Goal: Transaction & Acquisition: Subscribe to service/newsletter

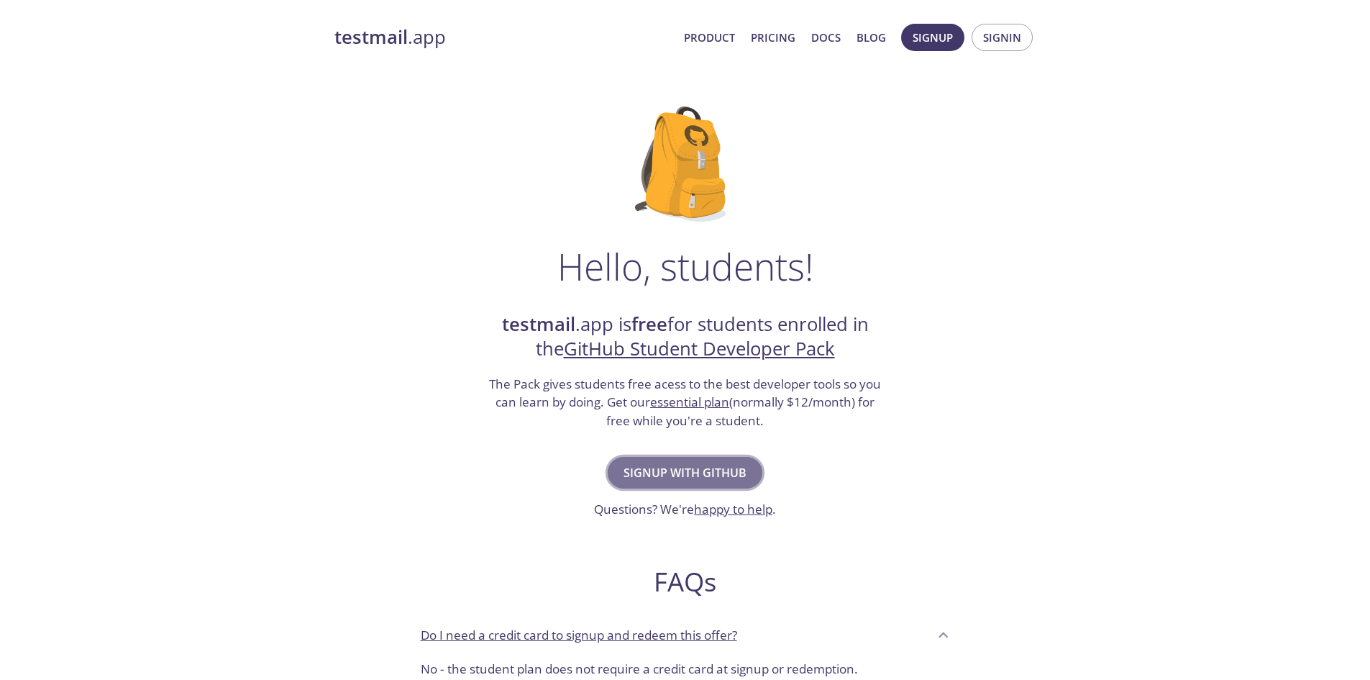
click at [725, 460] on button "Signup with GitHub" at bounding box center [685, 473] width 155 height 32
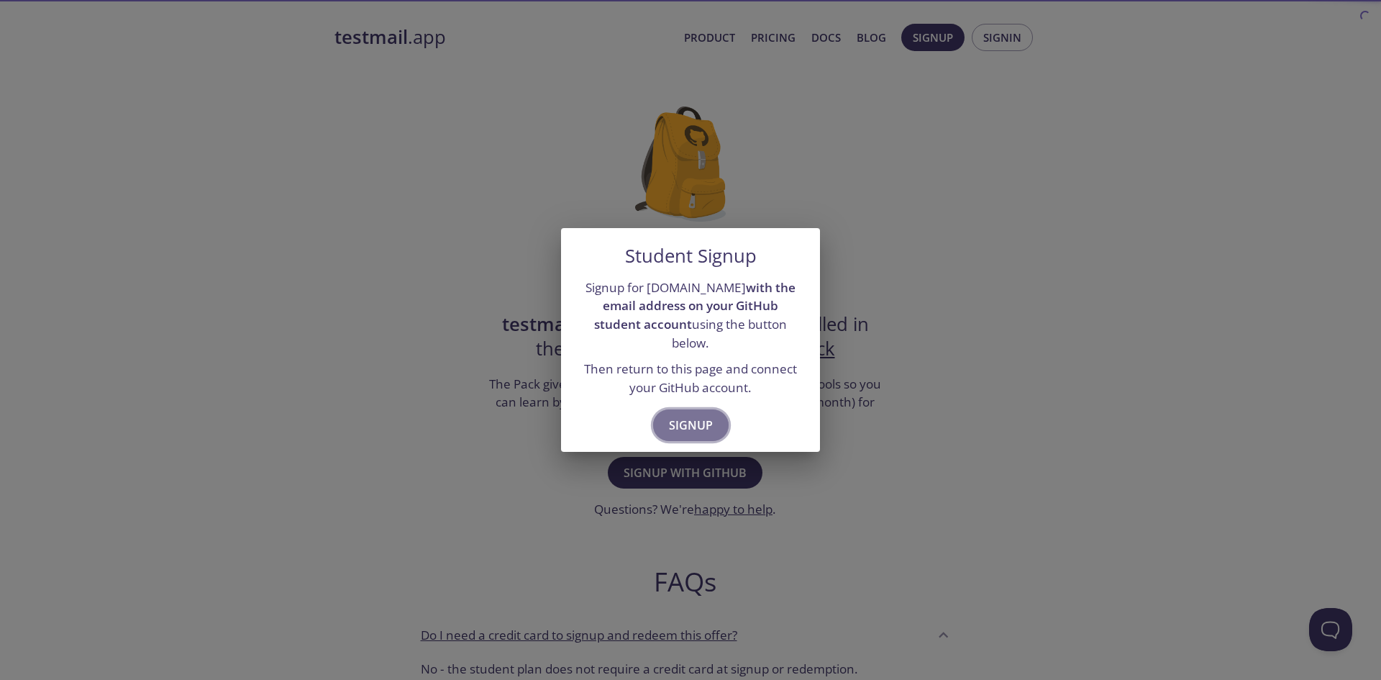
click at [693, 419] on span "Signup" at bounding box center [691, 425] width 44 height 20
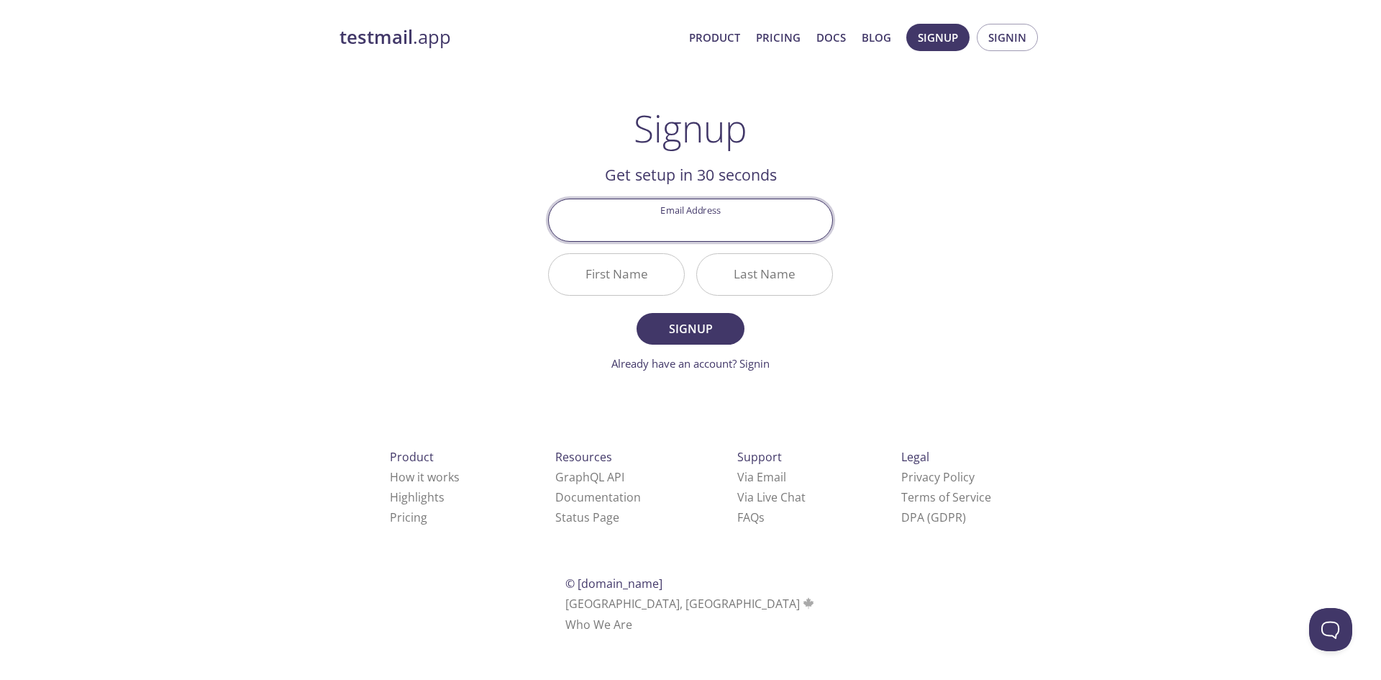
click at [715, 224] on input "Email Address" at bounding box center [690, 219] width 283 height 41
type input "[EMAIL_ADDRESS][DOMAIN_NAME]"
click at [656, 273] on input "First Name" at bounding box center [616, 274] width 135 height 41
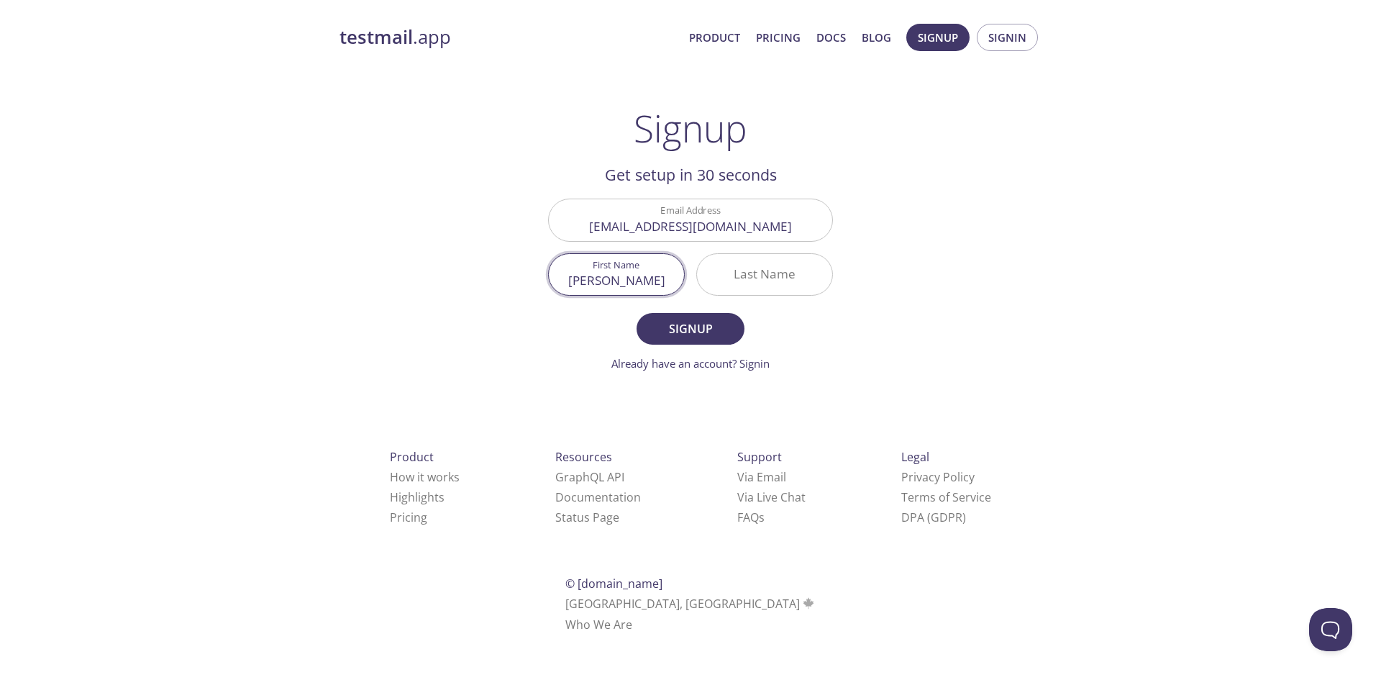
type input "[PERSON_NAME]"
click at [780, 291] on input "Last Name" at bounding box center [764, 274] width 135 height 41
type input "[PERSON_NAME]"
click at [677, 330] on span "Signup" at bounding box center [690, 329] width 76 height 20
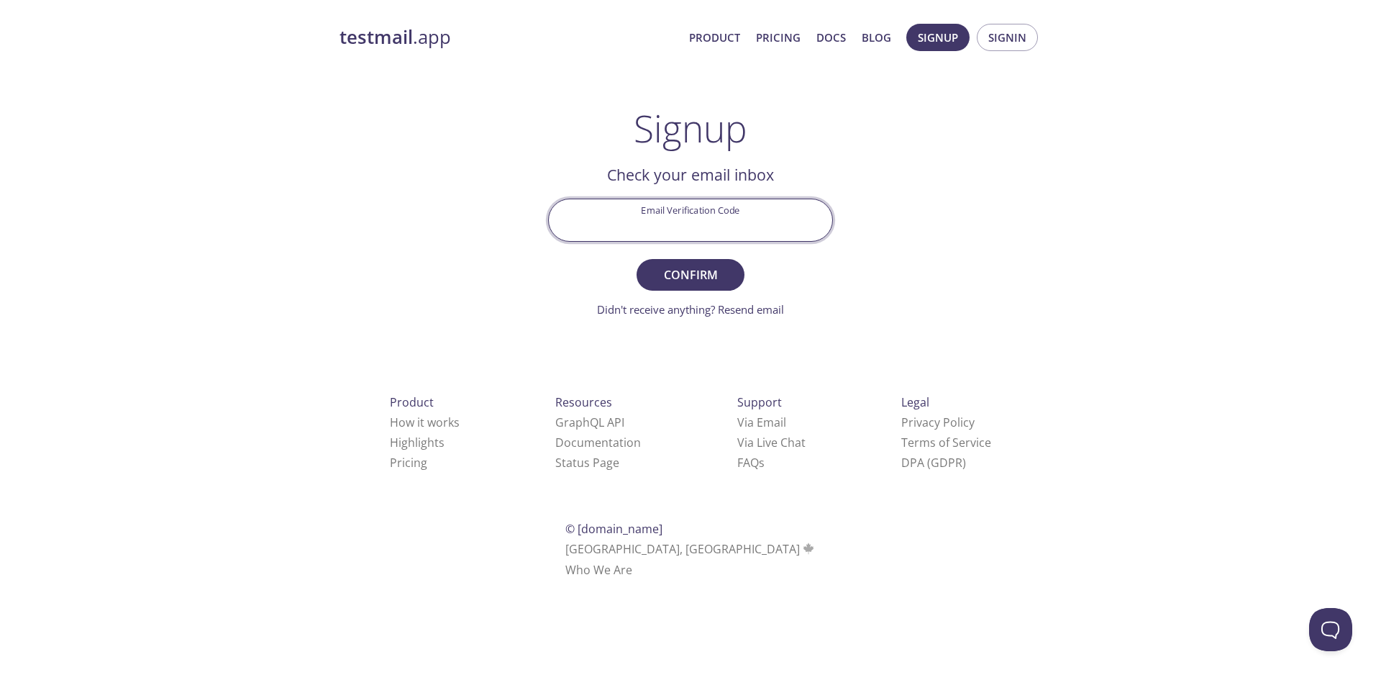
click at [716, 216] on input "Email Verification Code" at bounding box center [690, 219] width 283 height 41
paste input "KZ3FCSX"
type input "KZ3FCSX"
click at [719, 256] on form "Email Verification Code KZ3FCSX Confirm Didn't receive anything? Resend email" at bounding box center [690, 257] width 285 height 119
click at [720, 270] on span "Confirm" at bounding box center [690, 275] width 76 height 20
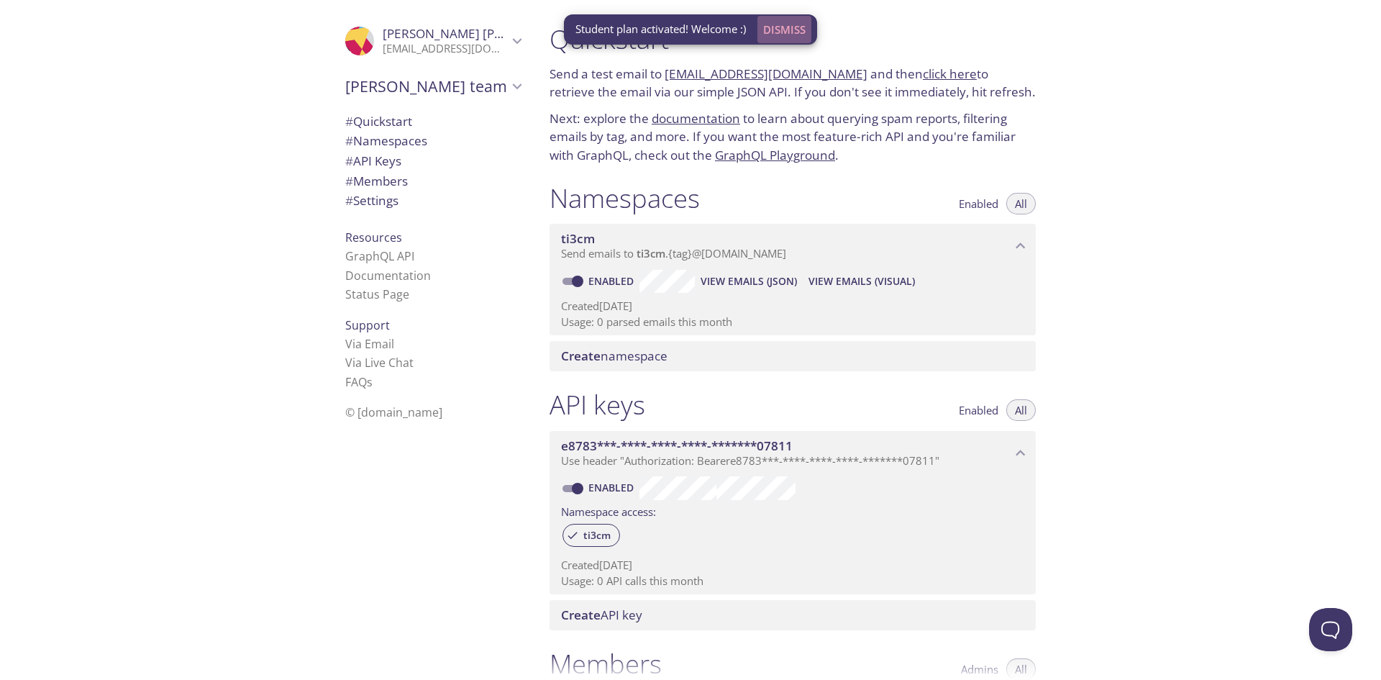
click at [787, 24] on span "Dismiss" at bounding box center [784, 29] width 42 height 19
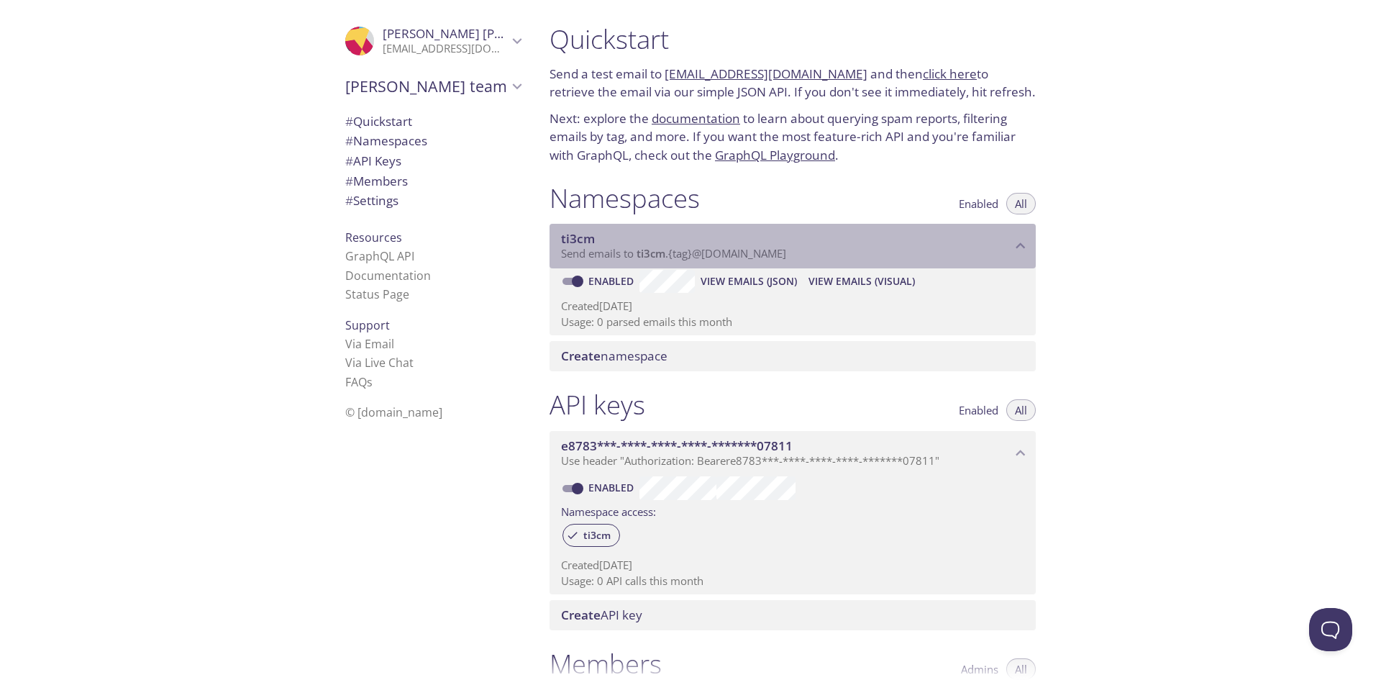
click at [1002, 242] on span "ti3cm" at bounding box center [786, 239] width 450 height 16
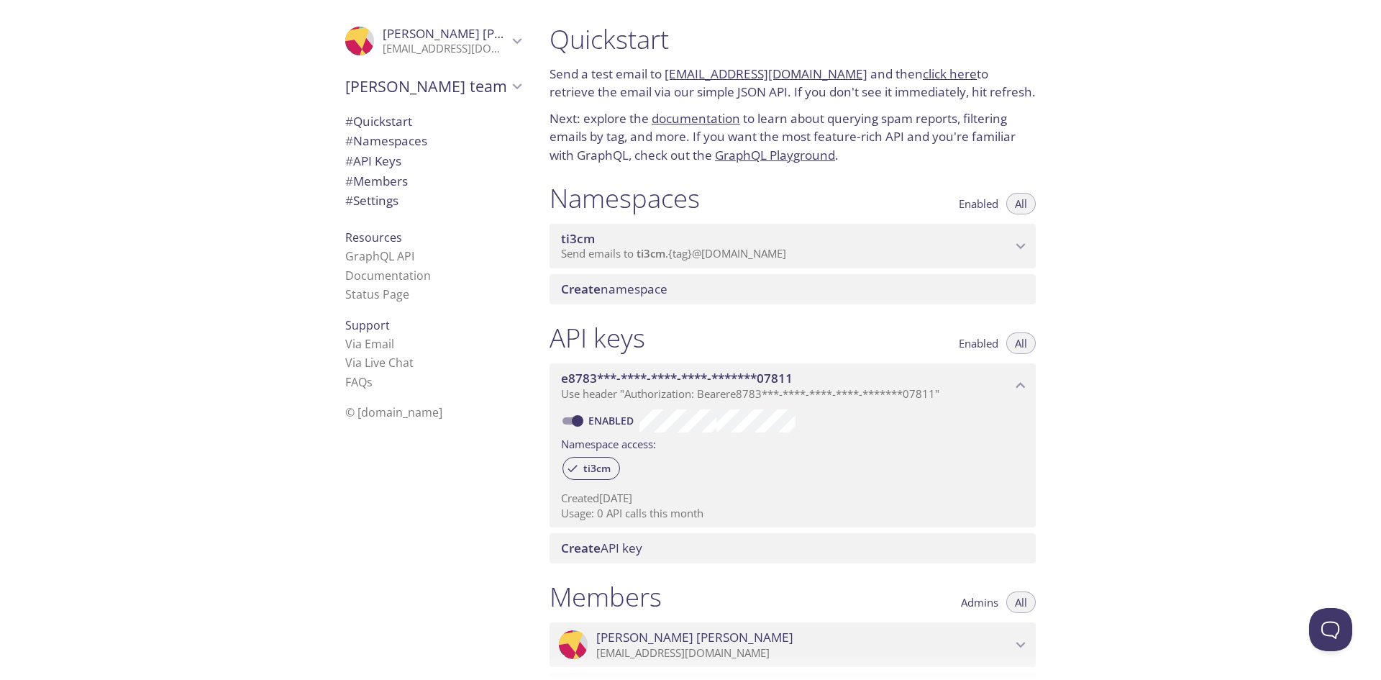
click at [798, 324] on div "API keys Enabled All" at bounding box center [792, 339] width 486 height 36
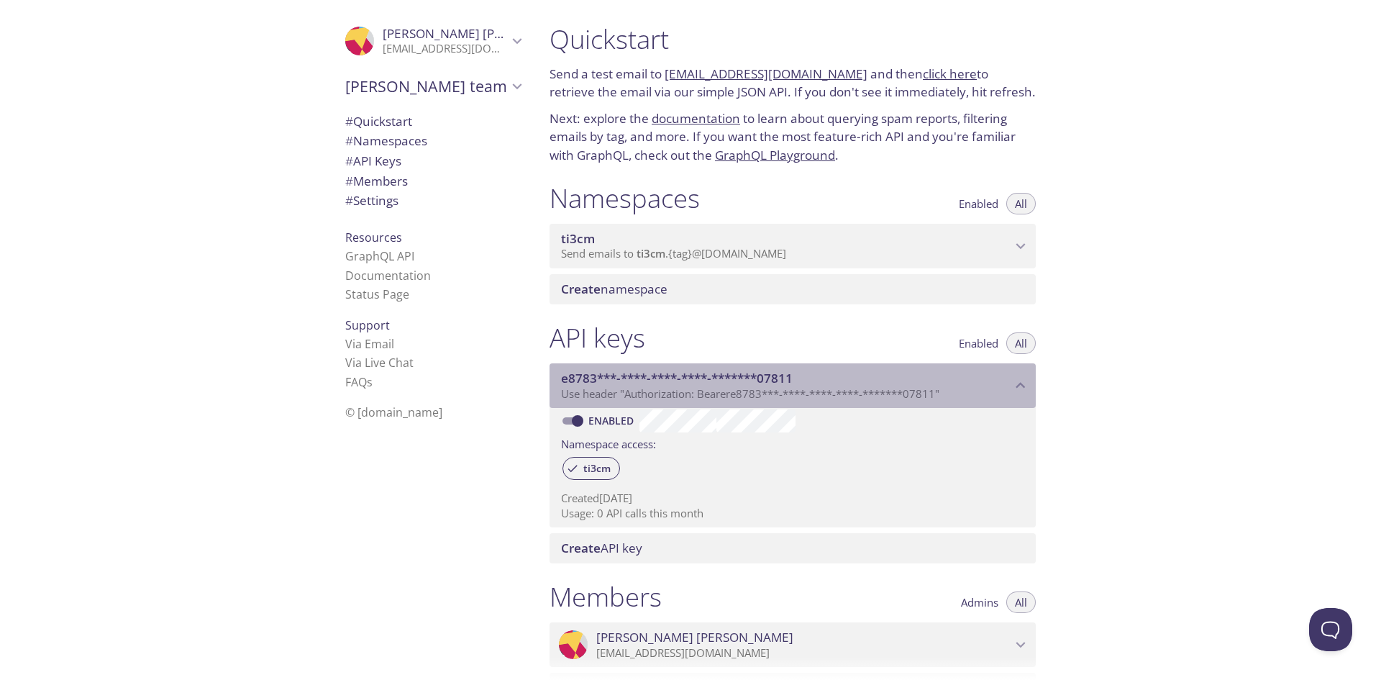
click at [774, 375] on span "e8783***-****-****-****-*******07811" at bounding box center [677, 378] width 232 height 17
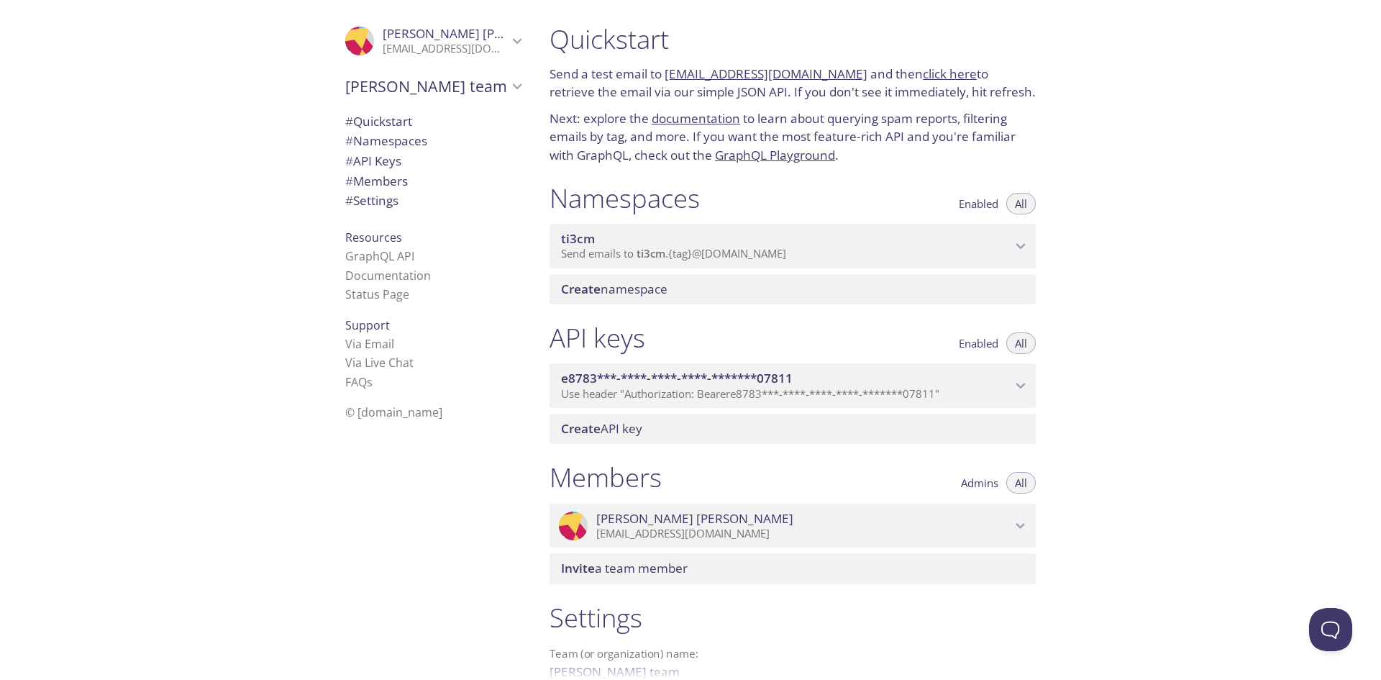
click at [702, 303] on div "Create namespace" at bounding box center [792, 289] width 486 height 30
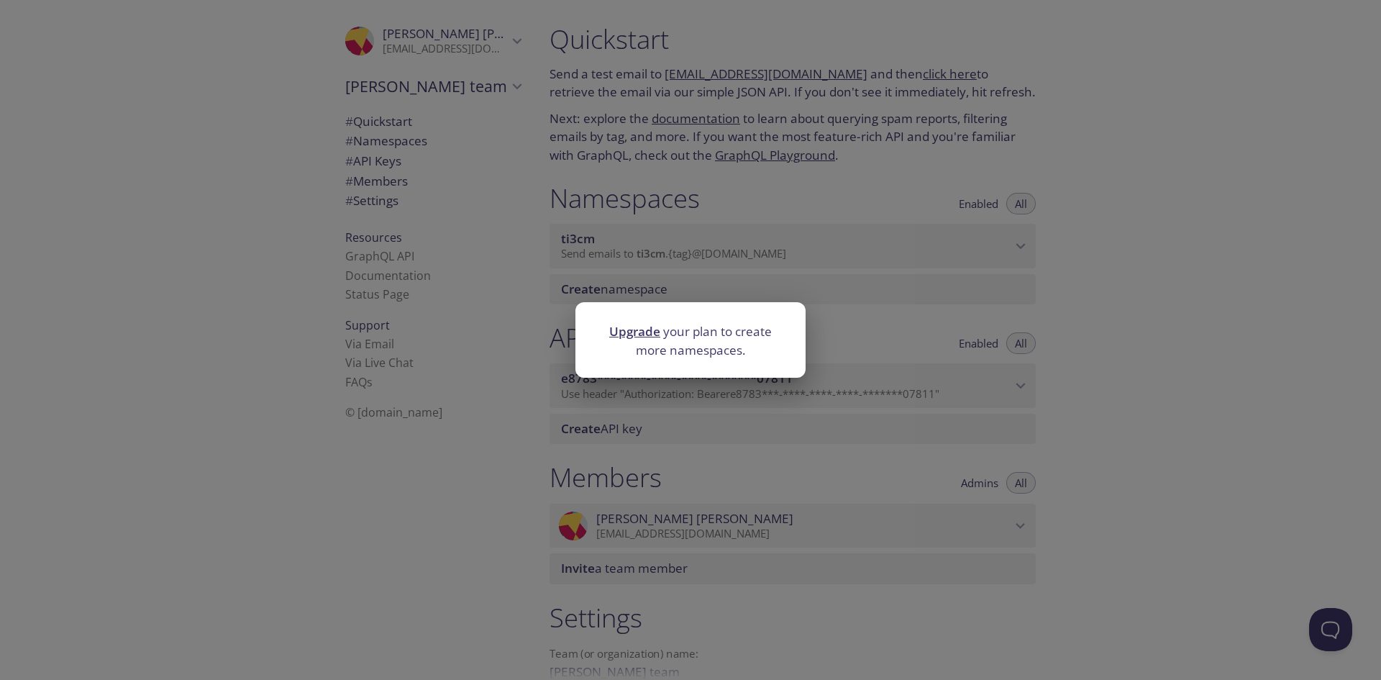
click at [705, 277] on div "Upgrade your plan to create more namespaces." at bounding box center [690, 340] width 1381 height 680
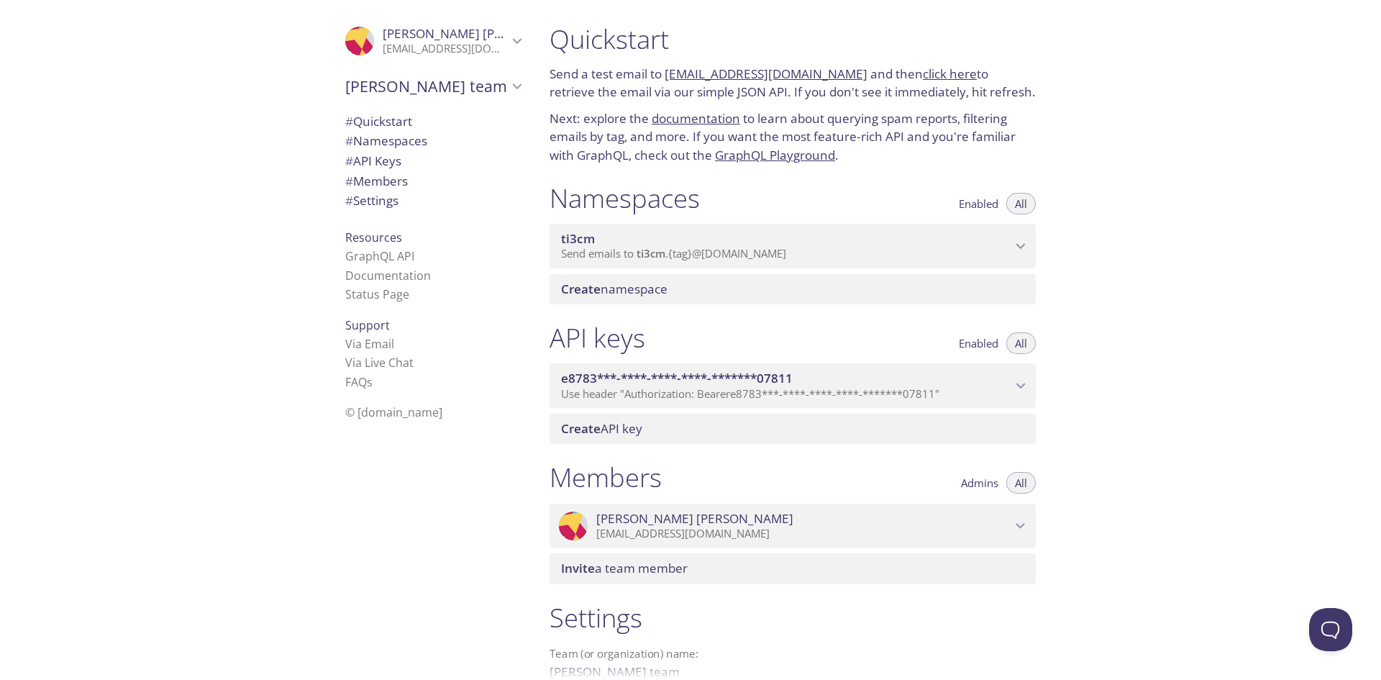
click at [858, 248] on p "Send emails to ti3cm . {tag} @[DOMAIN_NAME]" at bounding box center [786, 254] width 450 height 14
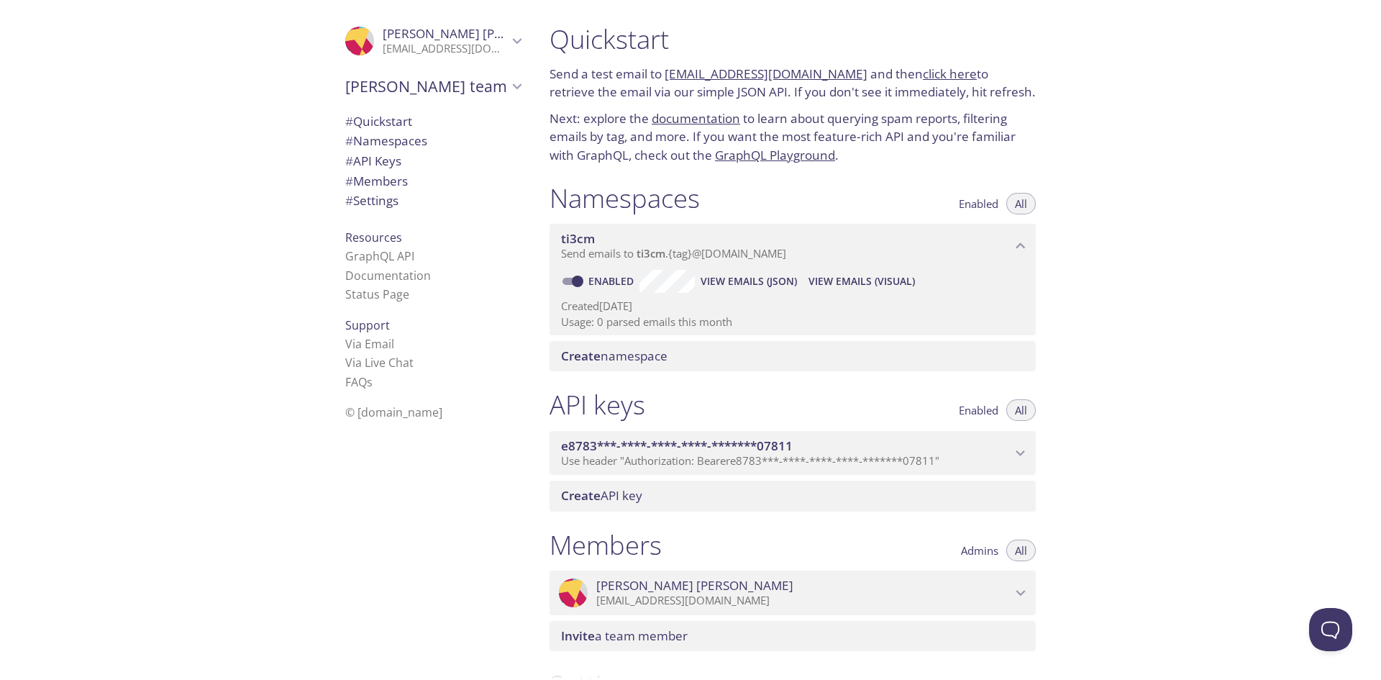
click at [574, 278] on input "Enabled" at bounding box center [578, 281] width 52 height 17
checkbox input "false"
click at [375, 124] on span "# Quickstart" at bounding box center [378, 121] width 67 height 17
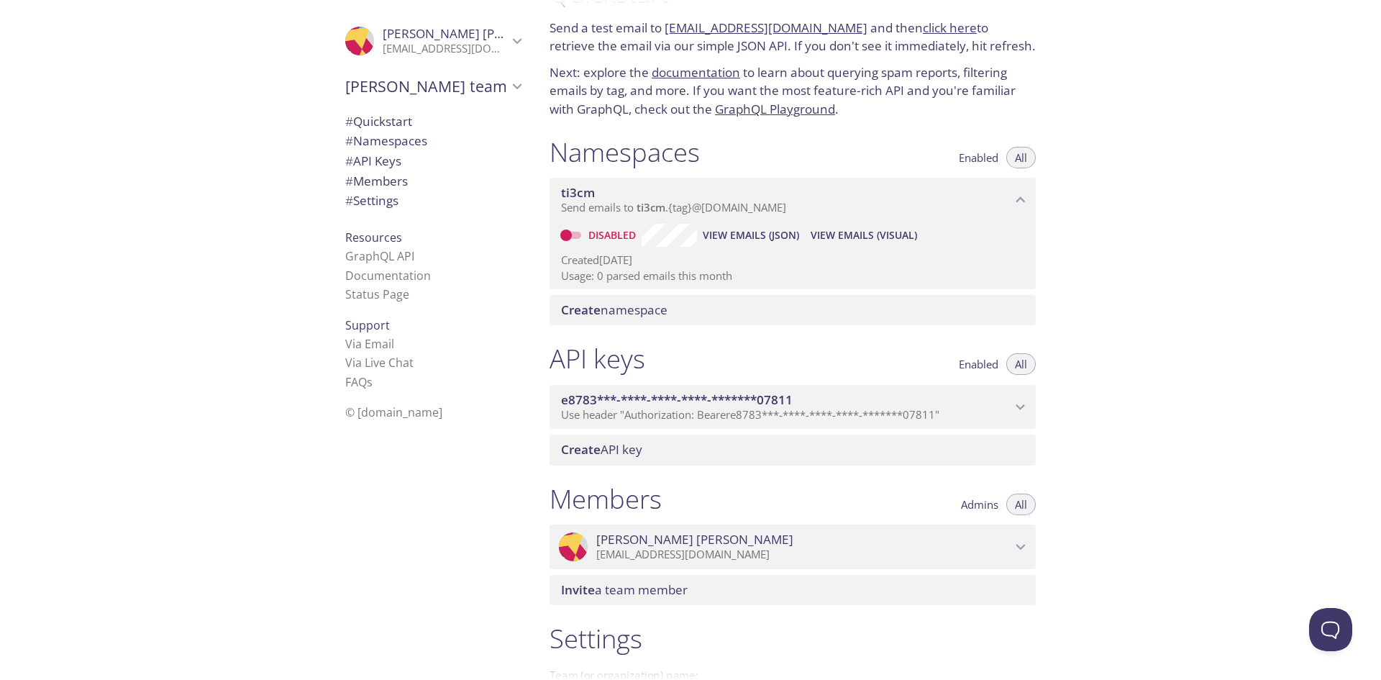
scroll to position [72, 0]
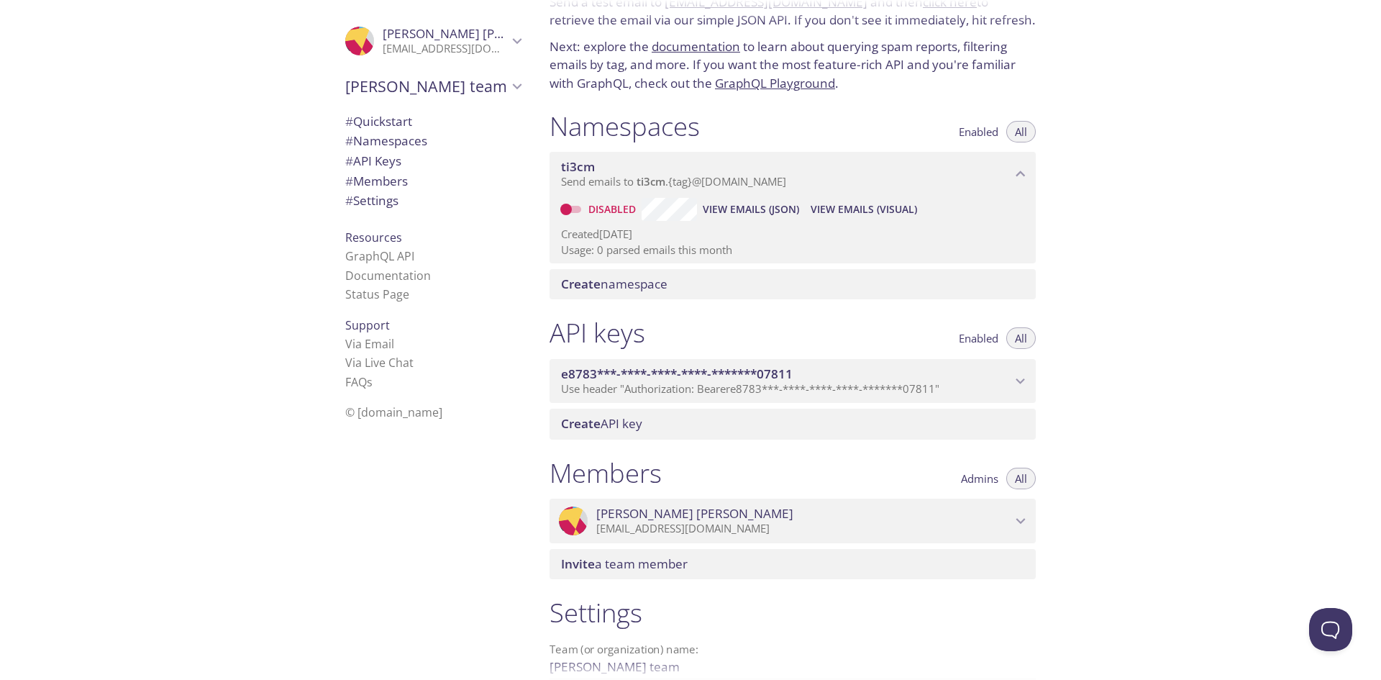
click at [860, 383] on span "Use header "Authorization: Bearer e8783***-****-****-****-*******07811 "" at bounding box center [750, 388] width 378 height 14
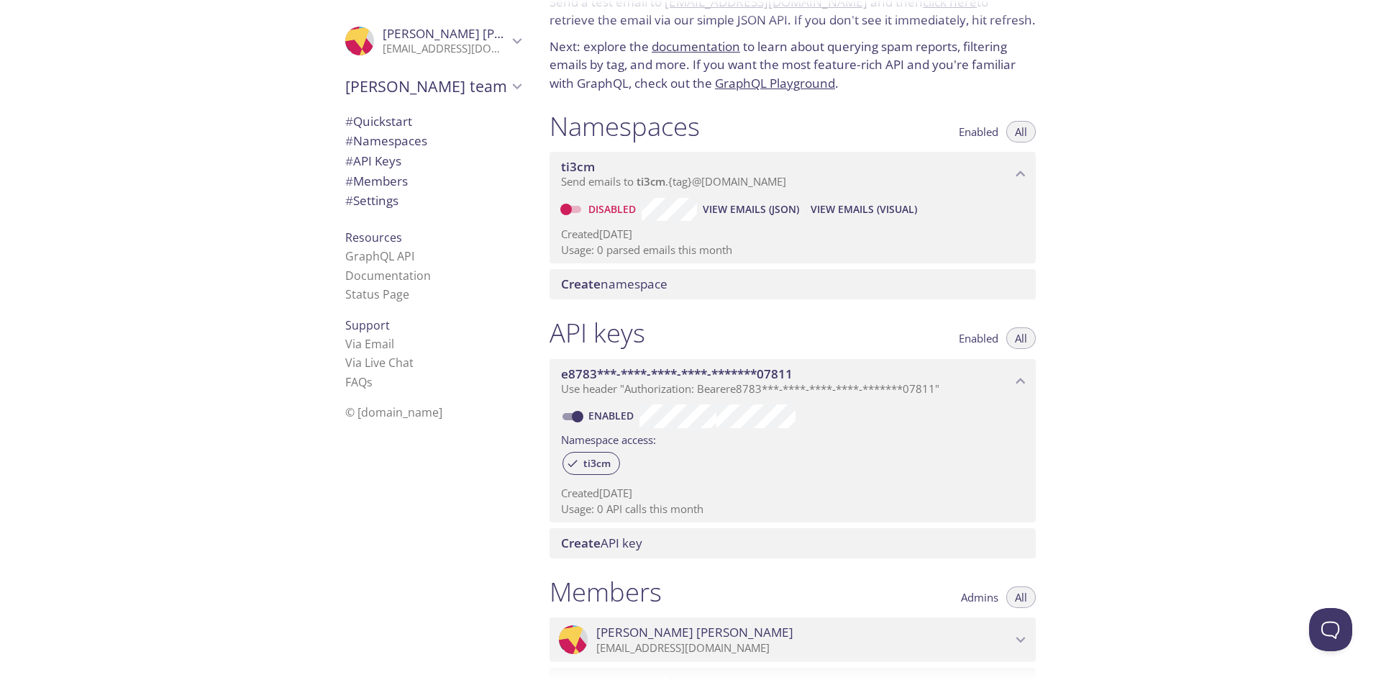
click at [580, 419] on input "Enabled" at bounding box center [578, 416] width 52 height 17
checkbox input "false"
click at [581, 464] on span "ti3cm" at bounding box center [597, 463] width 45 height 13
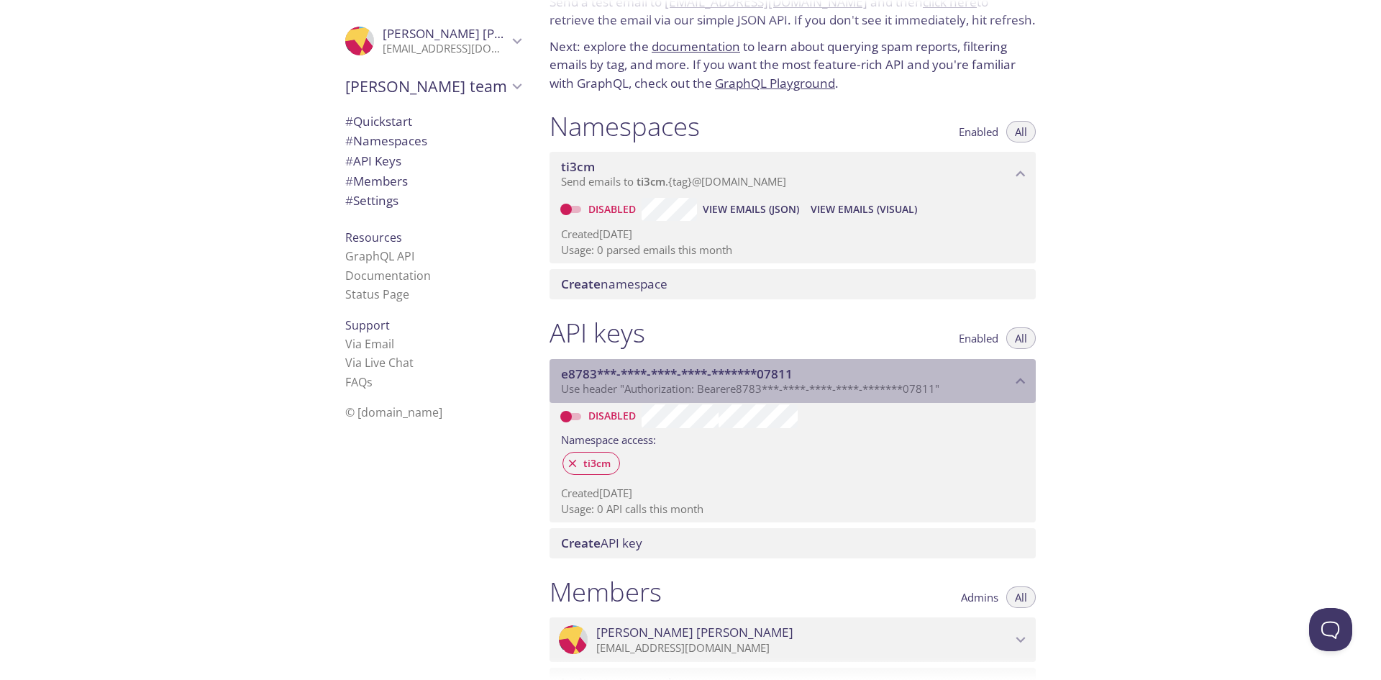
click at [918, 384] on span "Use header "Authorization: Bearer e8783***-****-****-****-*******07811 "" at bounding box center [750, 388] width 378 height 14
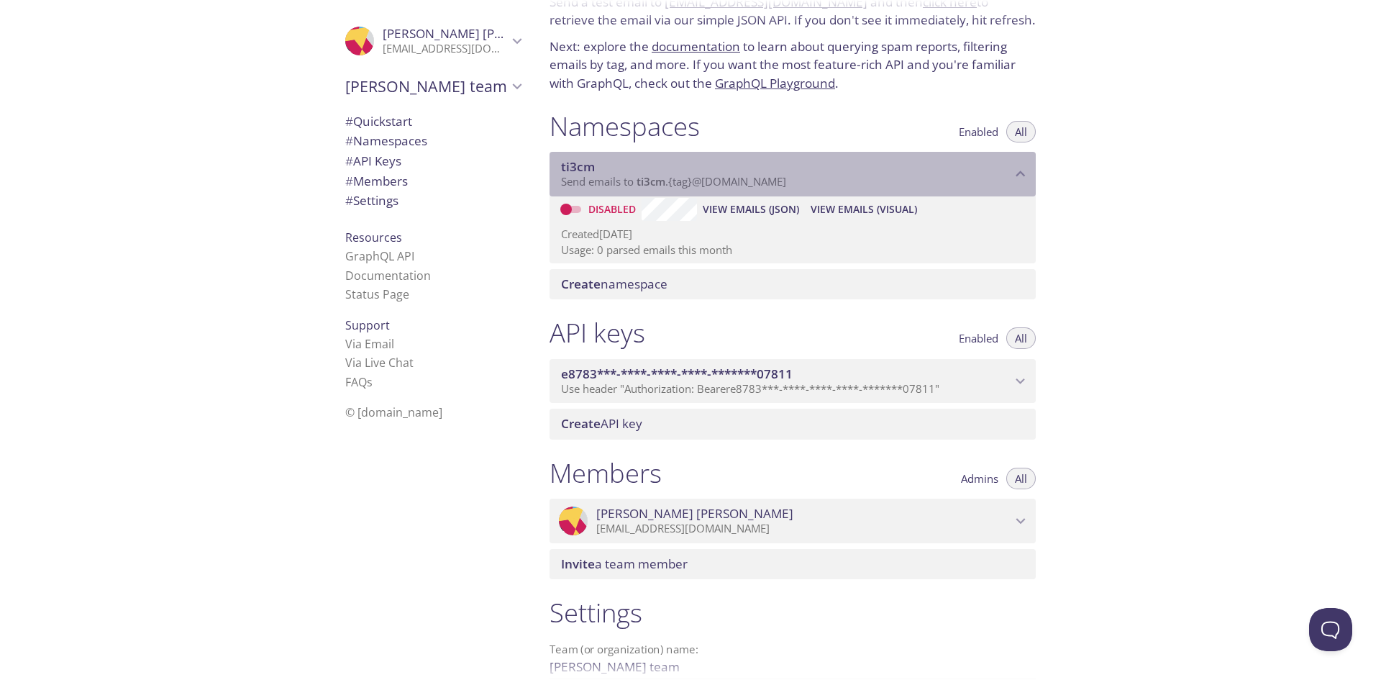
click at [897, 175] on p "Send emails to ti3cm . {tag} @[DOMAIN_NAME]" at bounding box center [786, 182] width 450 height 14
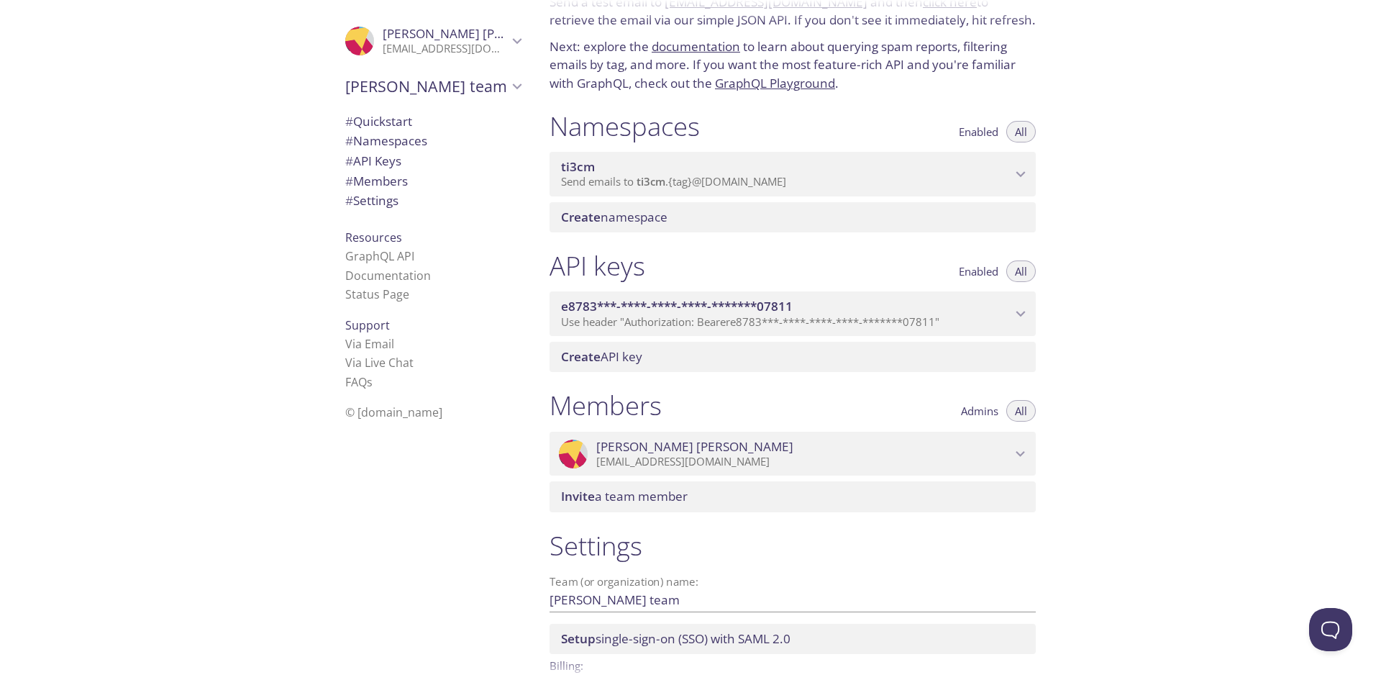
click at [723, 209] on span "Create namespace" at bounding box center [795, 217] width 469 height 16
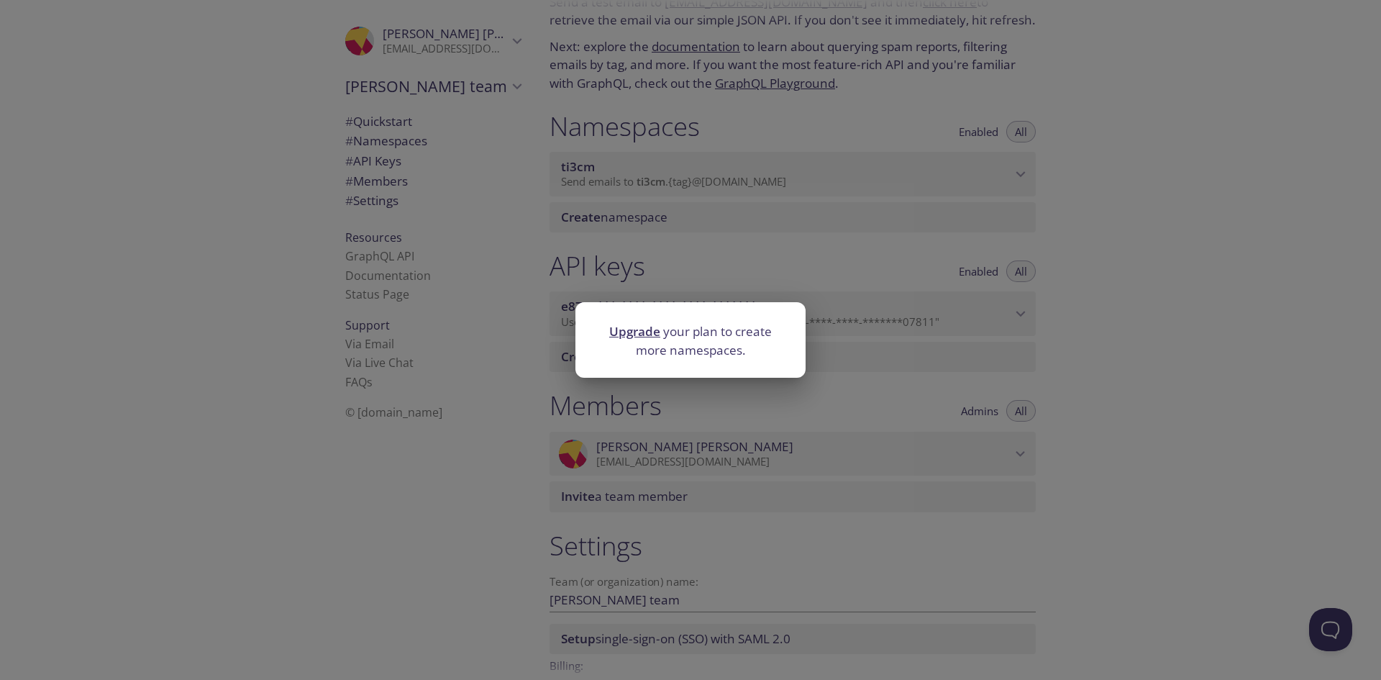
click at [723, 209] on div "Upgrade your plan to create more namespaces." at bounding box center [690, 340] width 1381 height 680
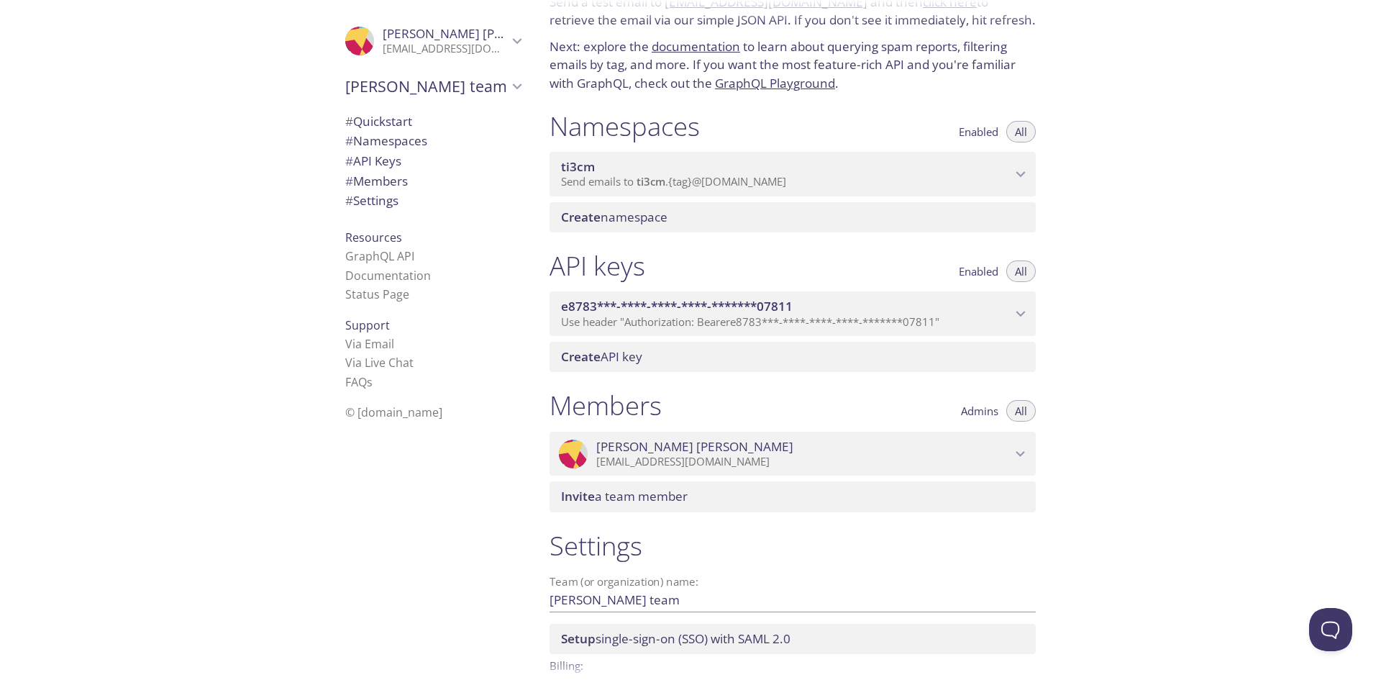
click at [669, 367] on div "Create API key" at bounding box center [792, 357] width 486 height 30
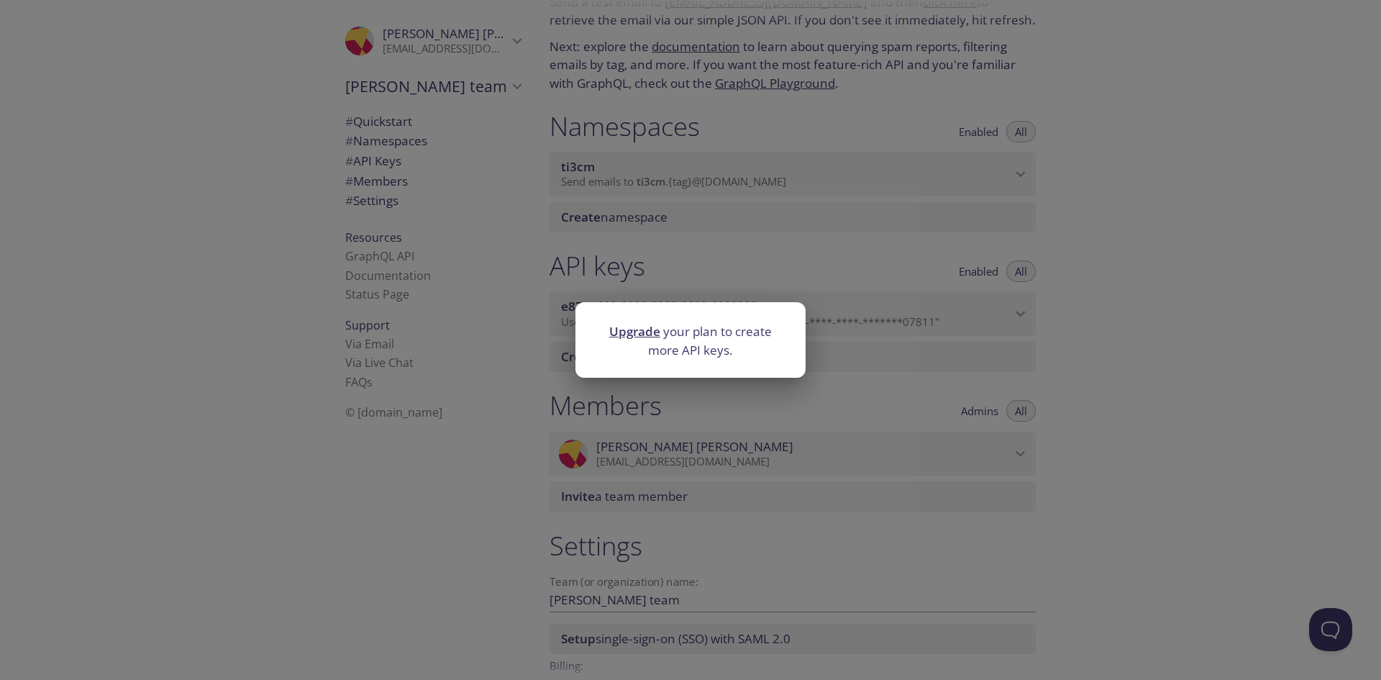
click at [676, 429] on div "Upgrade your plan to create more API keys." at bounding box center [690, 340] width 1381 height 680
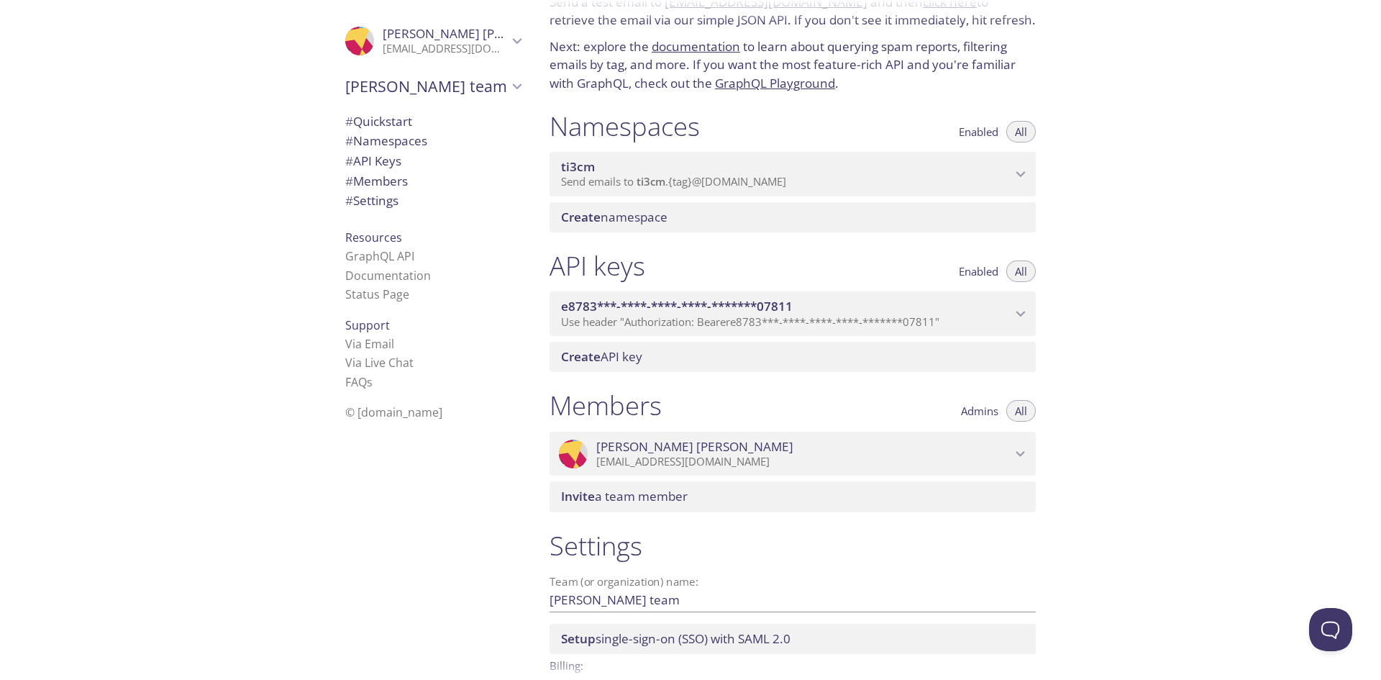
scroll to position [157, 0]
